Goal: Check status: Check status

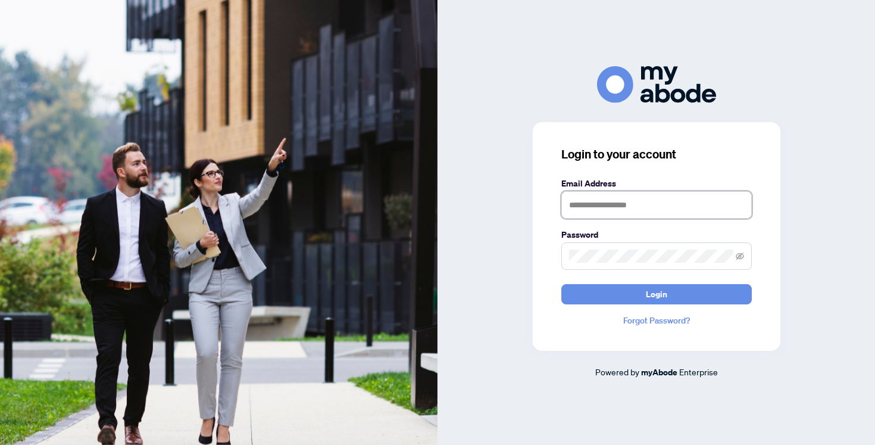
click at [668, 214] on input "text" at bounding box center [656, 204] width 190 height 27
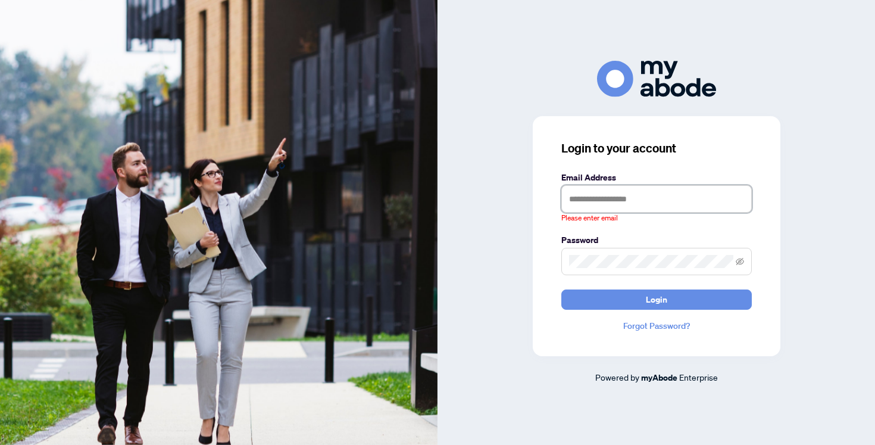
type input "**********"
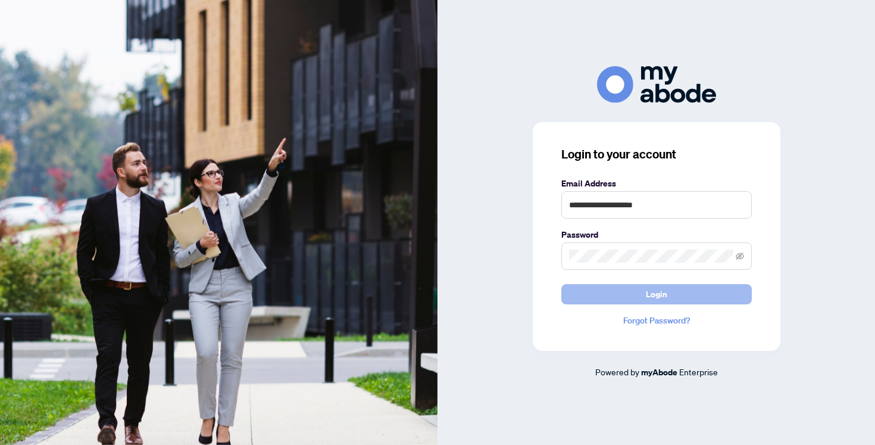
click at [646, 299] on span "Login" at bounding box center [656, 293] width 21 height 19
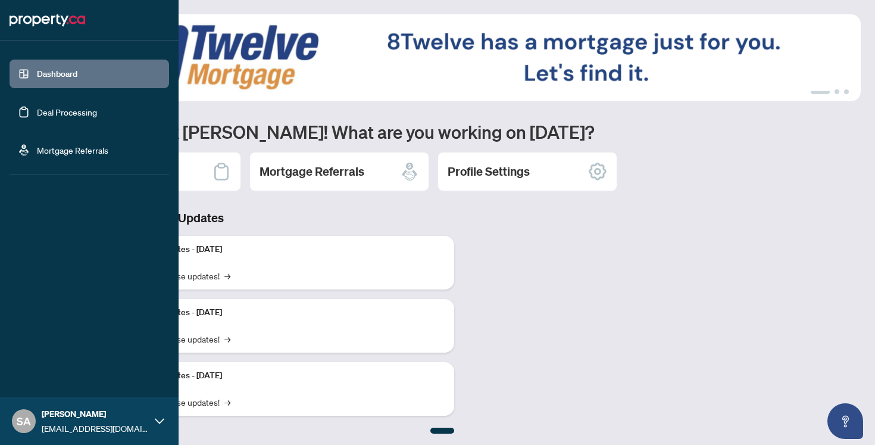
click at [60, 107] on link "Deal Processing" at bounding box center [67, 112] width 60 height 11
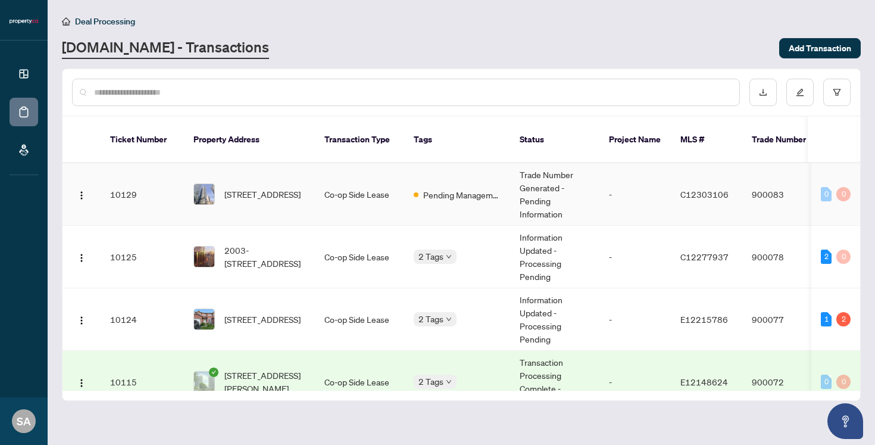
click at [432, 192] on td "Pending Management Commission Approval" at bounding box center [457, 194] width 106 height 62
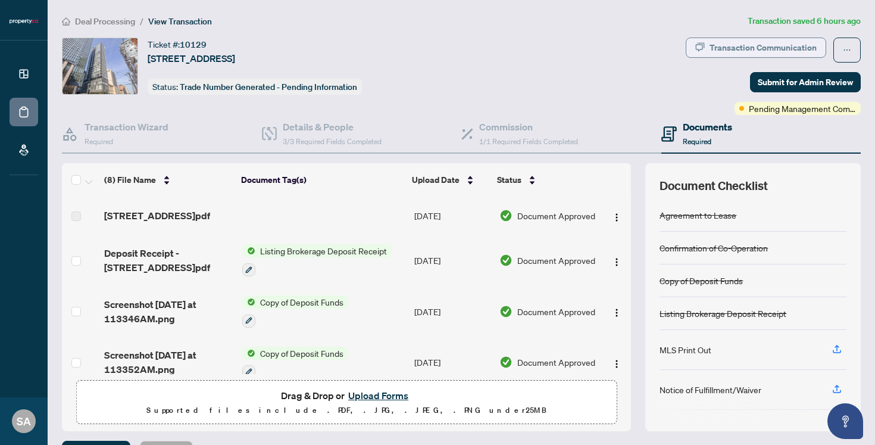
click at [751, 55] on div "Transaction Communication" at bounding box center [762, 47] width 107 height 19
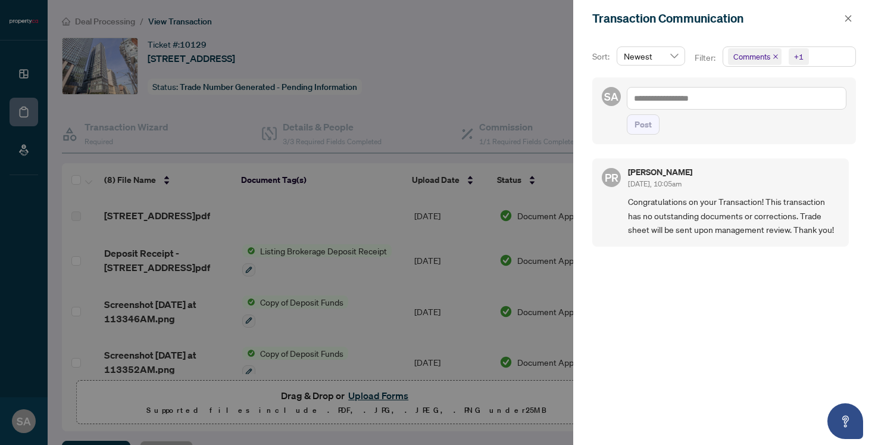
click at [497, 87] on div at bounding box center [437, 222] width 875 height 445
click at [847, 14] on icon "close" at bounding box center [848, 18] width 8 height 8
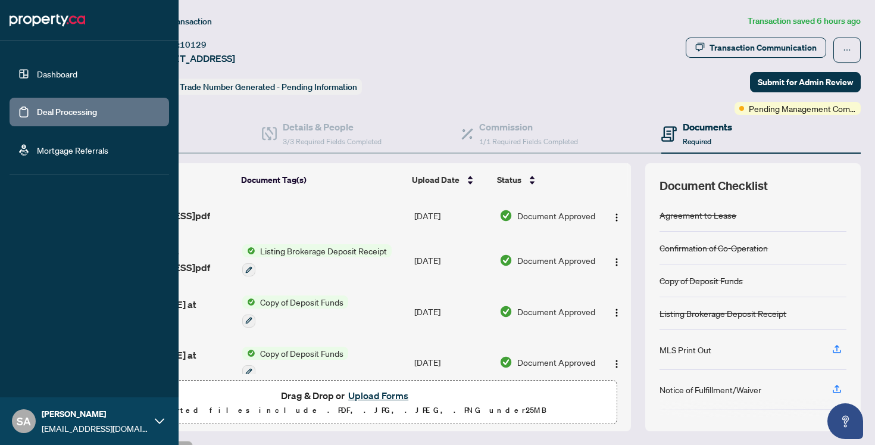
click at [45, 107] on link "Deal Processing" at bounding box center [67, 112] width 60 height 11
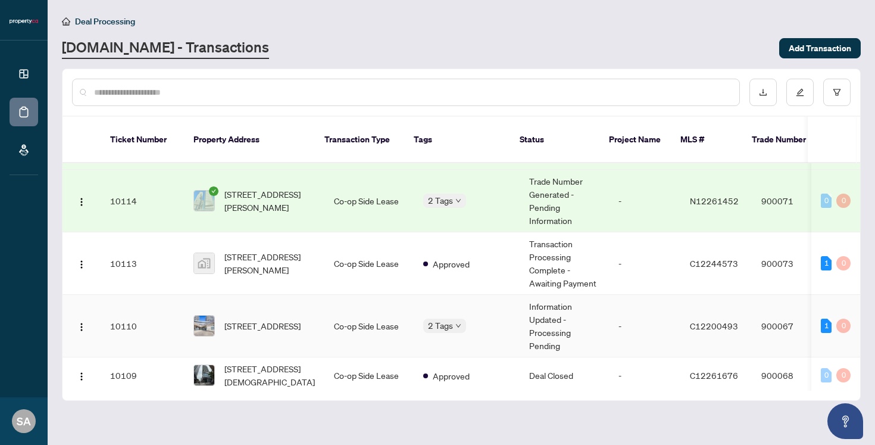
scroll to position [262, 0]
